Goal: Transaction & Acquisition: Purchase product/service

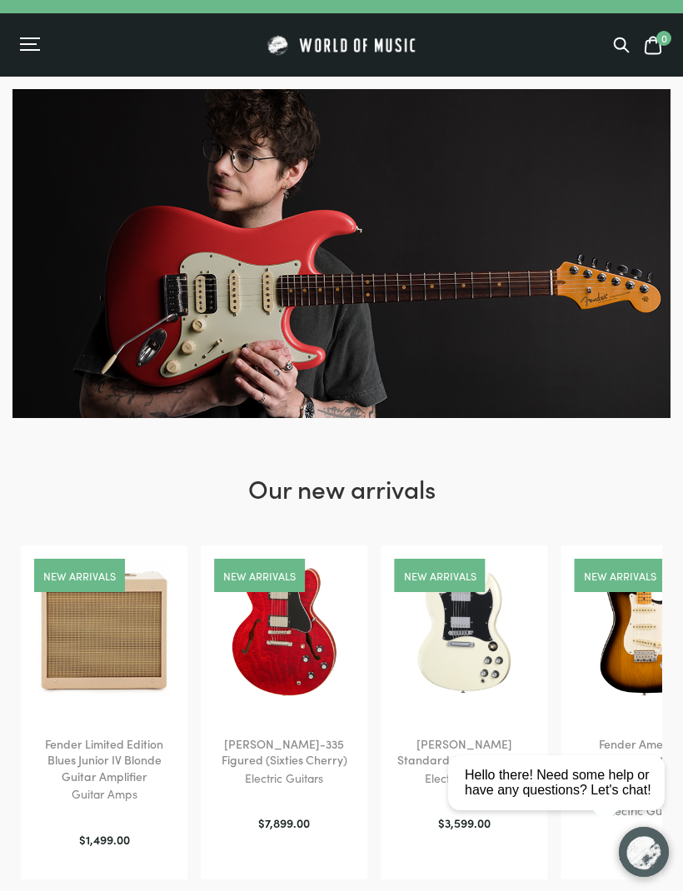
click at [33, 43] on div "Menu" at bounding box center [28, 44] width 17 height 2
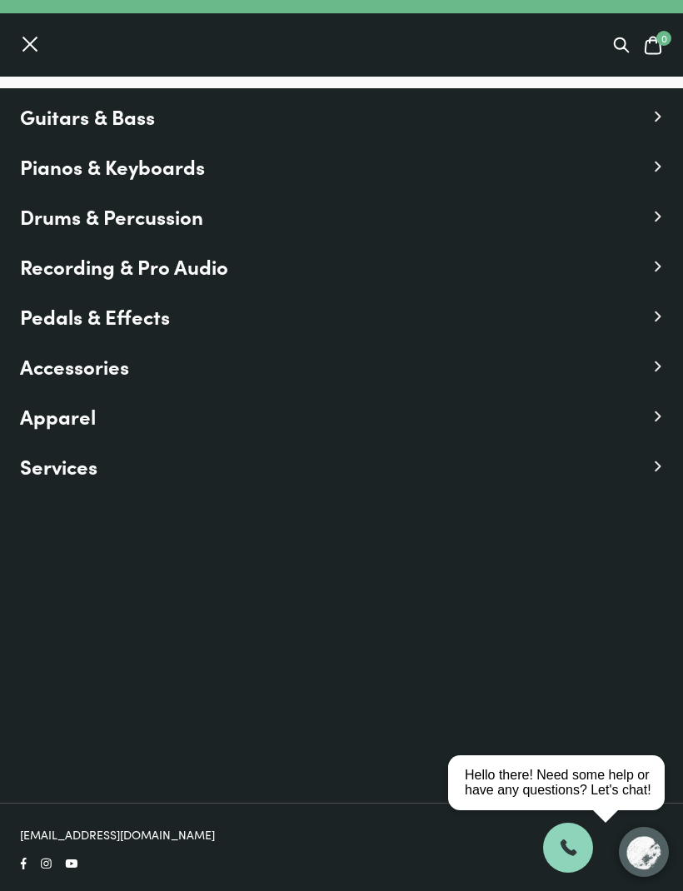
click at [169, 170] on span "Pianos & Keyboards" at bounding box center [112, 167] width 185 height 30
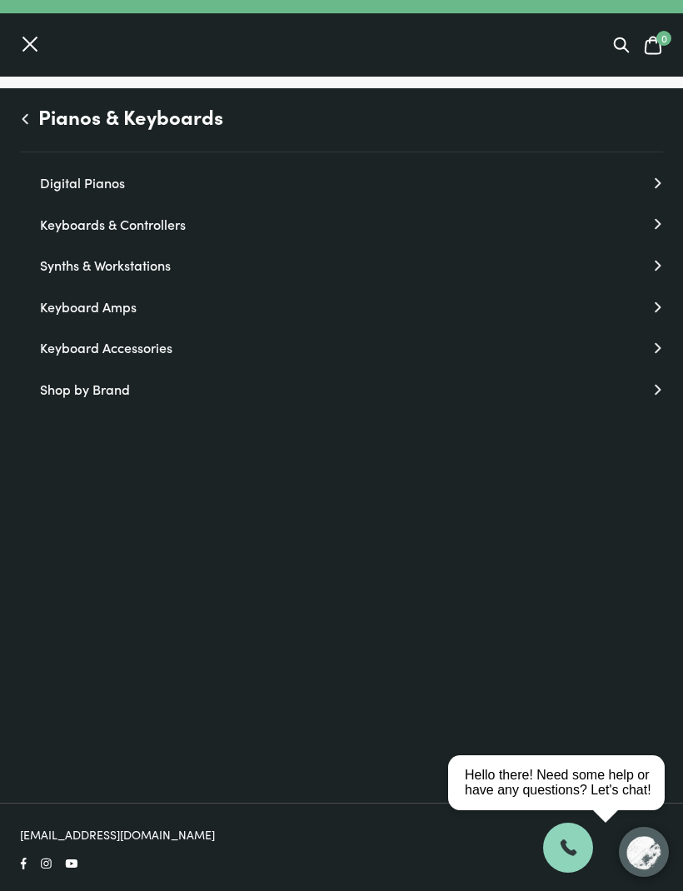
click at [621, 37] on icon at bounding box center [621, 45] width 17 height 17
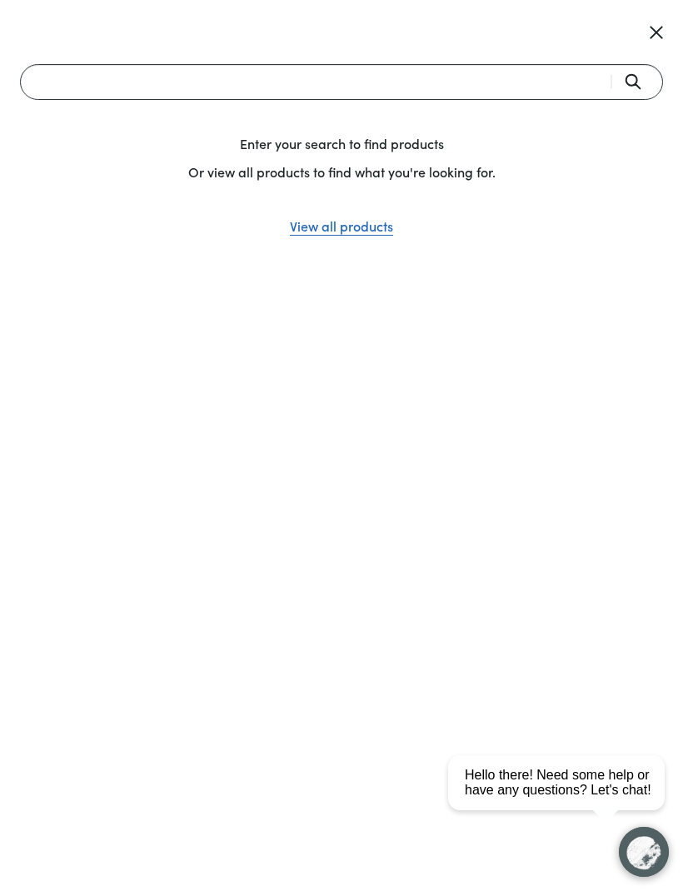
click at [110, 87] on input "Search" at bounding box center [341, 82] width 643 height 36
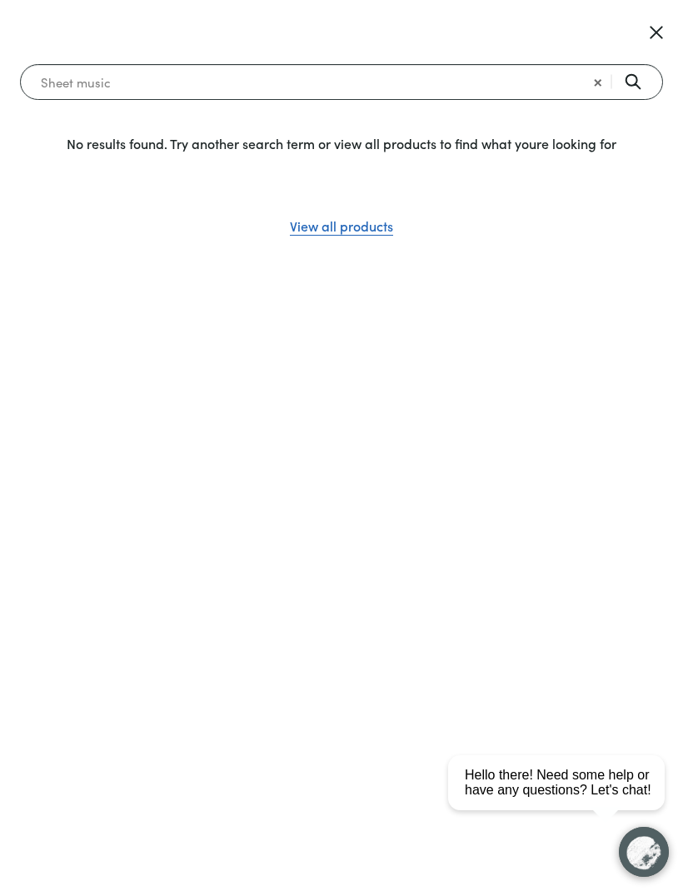
type input "Sheet music"
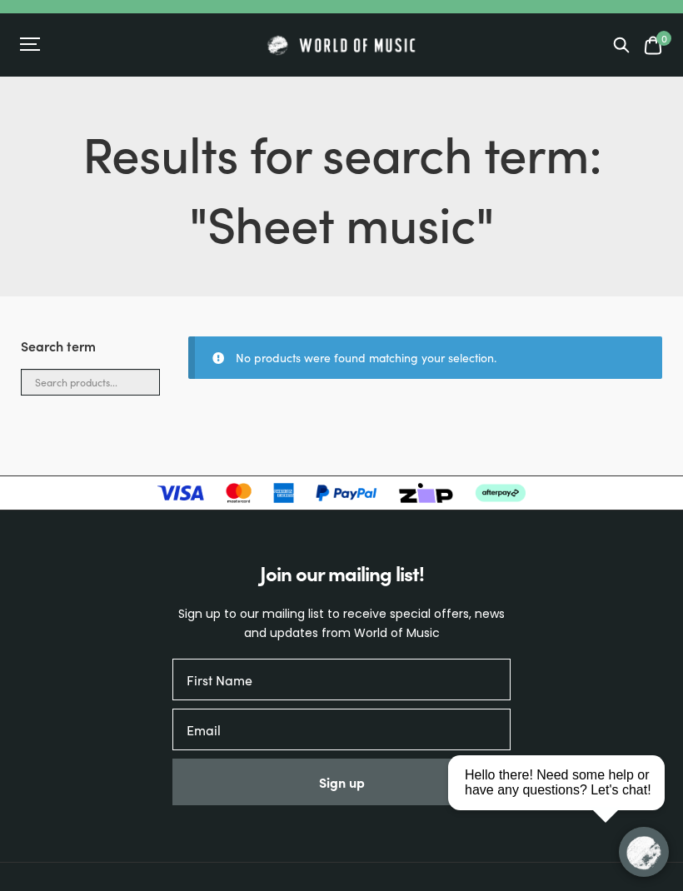
click at [66, 388] on input "Search products..." at bounding box center [90, 382] width 139 height 27
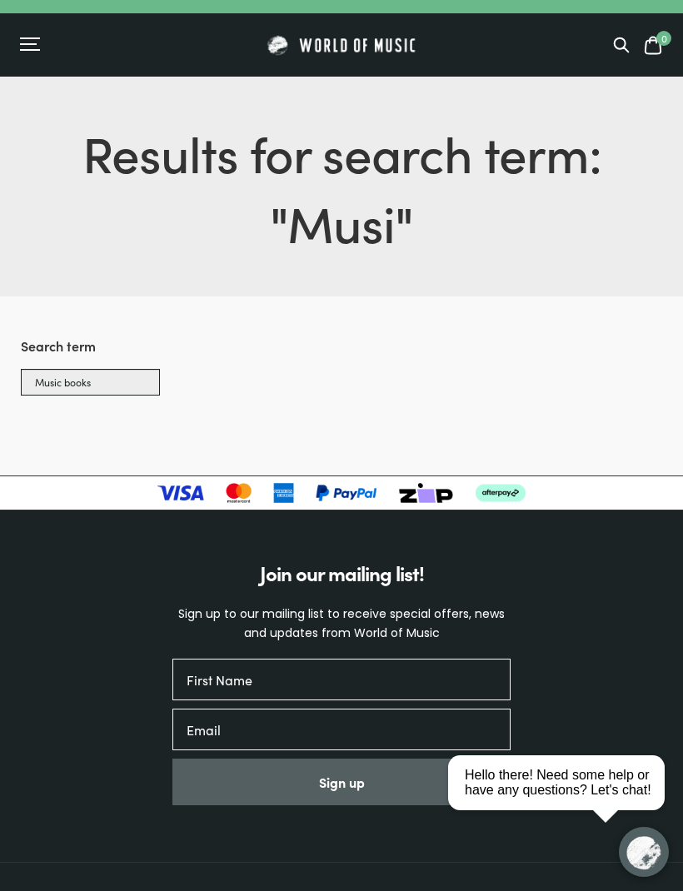
type input "Music books"
